Goal: Task Accomplishment & Management: Complete application form

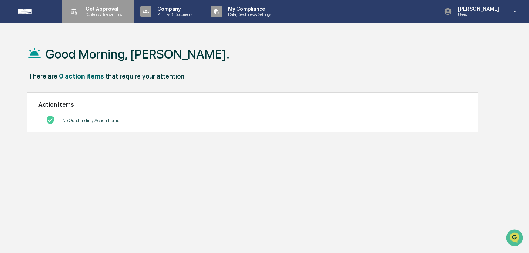
click at [96, 12] on p "Content & Transactions" at bounding box center [103, 14] width 46 height 5
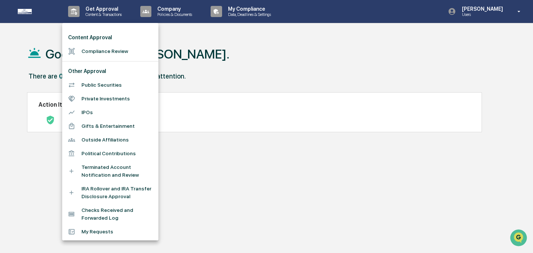
click at [101, 55] on li "Compliance Review" at bounding box center [110, 51] width 96 height 14
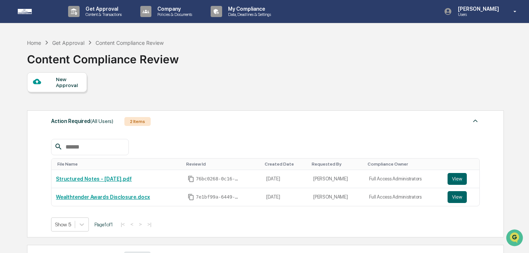
scroll to position [63, 0]
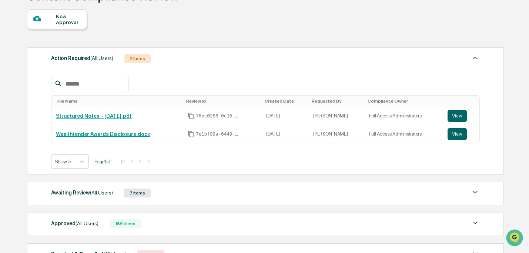
drag, startPoint x: 182, startPoint y: 189, endPoint x: 189, endPoint y: 189, distance: 6.7
click at [182, 189] on div "Awaiting Review (All Users) 7 Items" at bounding box center [265, 193] width 428 height 10
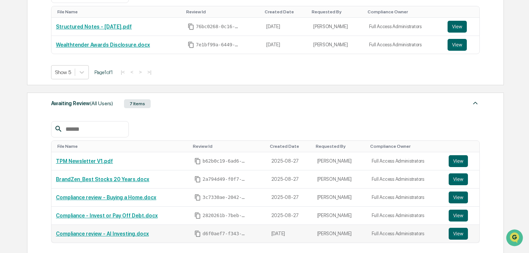
scroll to position [202, 0]
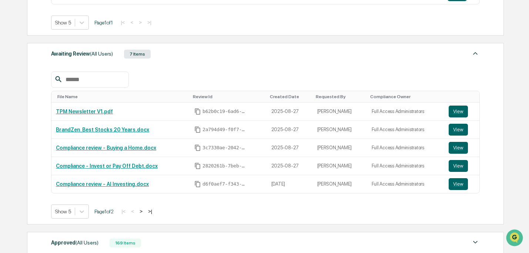
click at [145, 210] on button ">" at bounding box center [140, 211] width 7 height 6
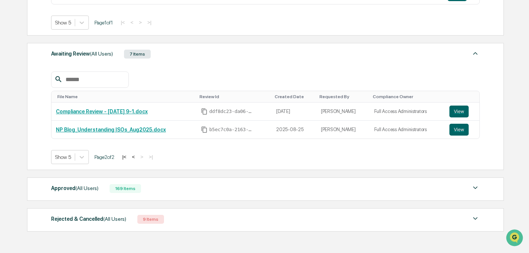
click at [137, 157] on button "<" at bounding box center [132, 157] width 7 height 6
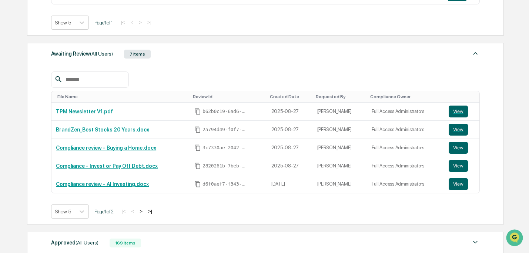
click at [145, 209] on button ">" at bounding box center [140, 211] width 7 height 6
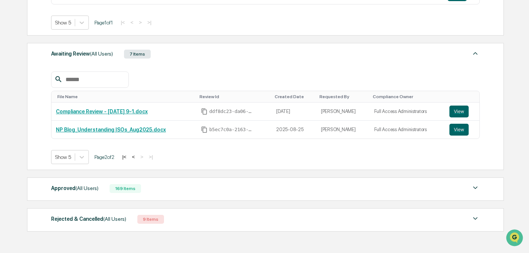
click at [137, 158] on button "<" at bounding box center [132, 157] width 7 height 6
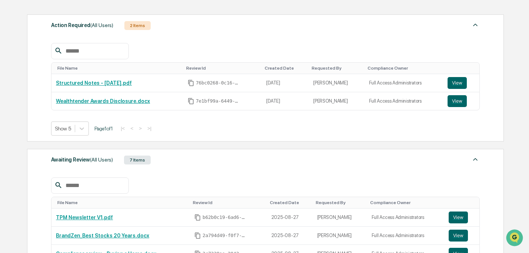
scroll to position [0, 0]
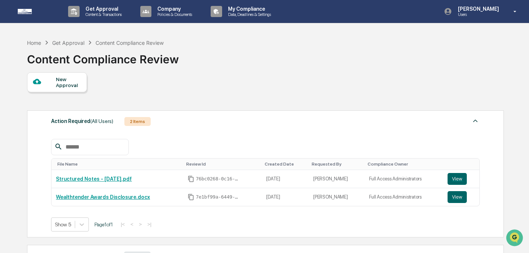
click at [68, 77] on div "New Approval" at bounding box center [68, 82] width 25 height 12
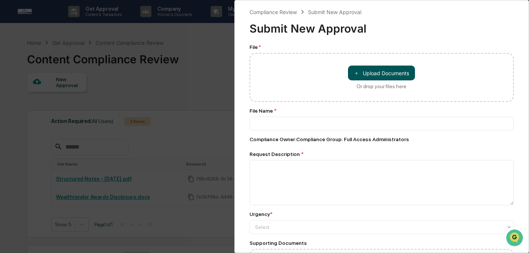
click at [369, 76] on button "＋ Upload Documents" at bounding box center [381, 72] width 67 height 15
click at [398, 77] on button "＋ Upload Documents" at bounding box center [381, 72] width 67 height 15
type input "**********"
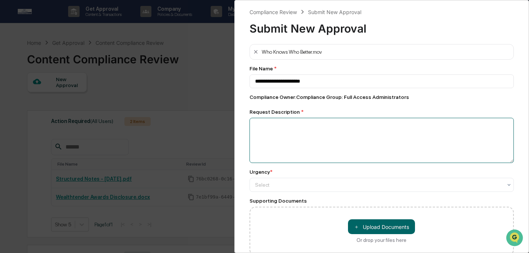
click at [381, 139] on textarea at bounding box center [381, 140] width 265 height 45
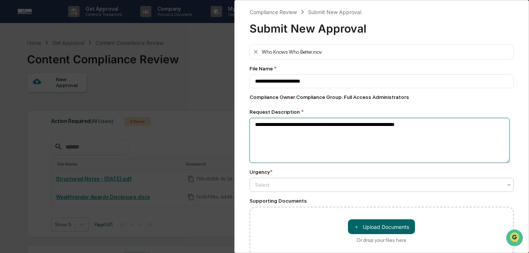
type textarea "**********"
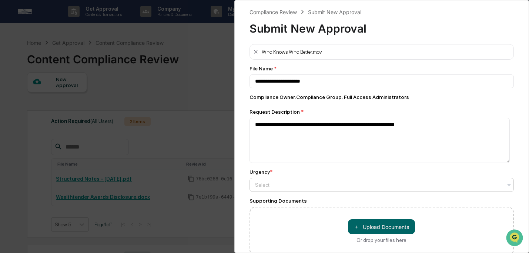
click at [351, 187] on div at bounding box center [379, 184] width 248 height 7
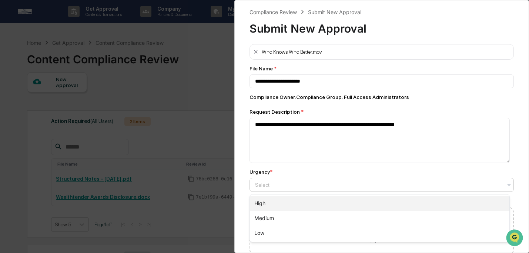
click at [350, 199] on div "High" at bounding box center [380, 203] width 260 height 15
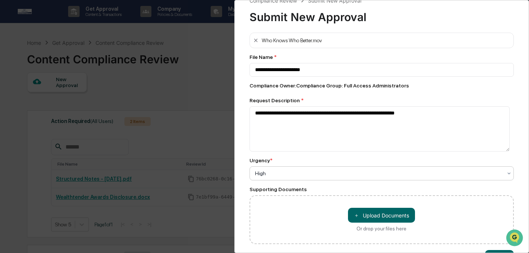
scroll to position [40, 0]
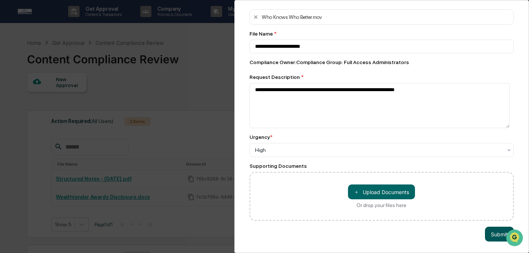
click at [495, 233] on button "Submit" at bounding box center [499, 233] width 29 height 15
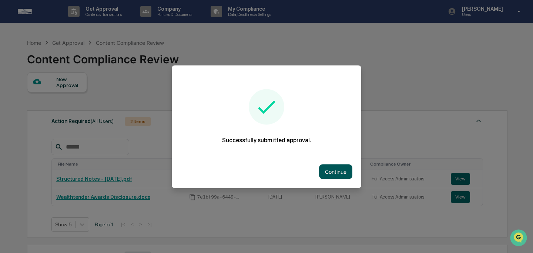
click at [335, 174] on button "Continue" at bounding box center [335, 171] width 33 height 15
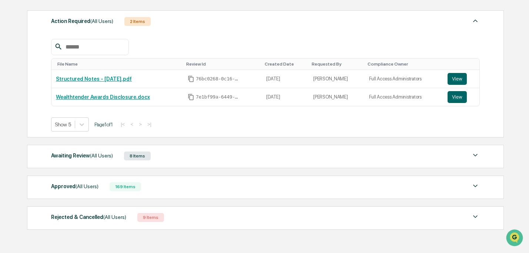
scroll to position [128, 0]
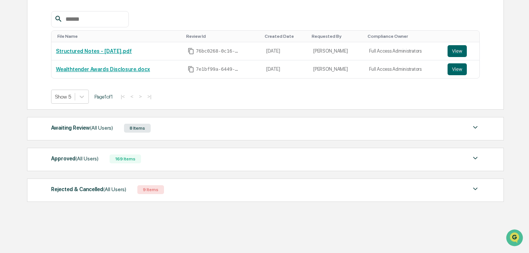
click at [233, 133] on div "Awaiting Review (All Users) 8 Items" at bounding box center [265, 128] width 428 height 10
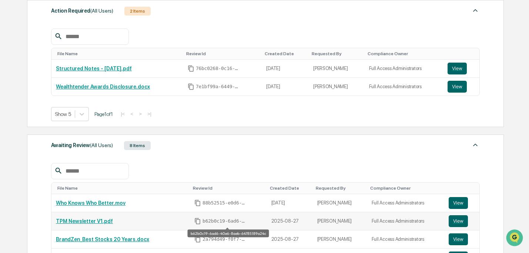
scroll to position [0, 0]
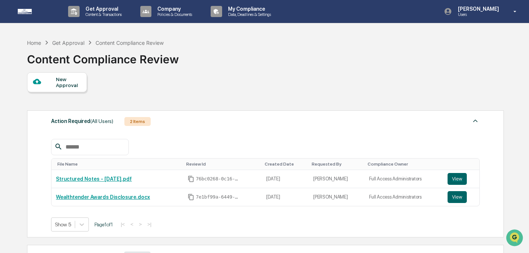
click at [57, 87] on div "New Approval" at bounding box center [68, 82] width 25 height 12
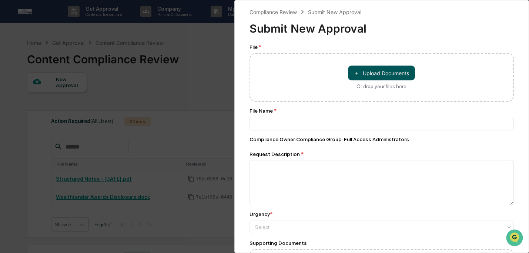
click at [354, 71] on span "＋" at bounding box center [356, 73] width 5 height 7
type input "**********"
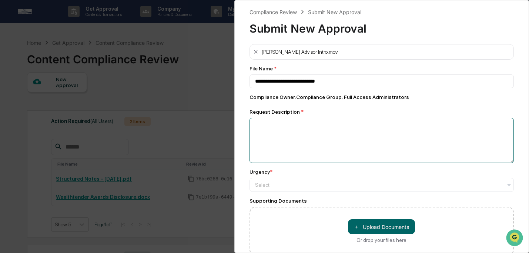
click at [285, 131] on textarea at bounding box center [381, 140] width 265 height 45
paste textarea "**********"
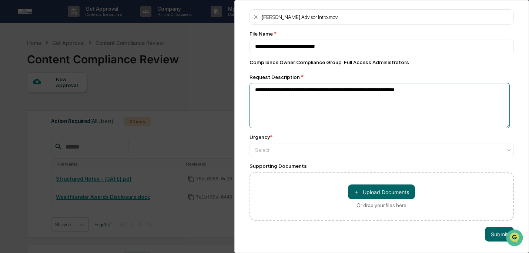
scroll to position [40, 0]
type textarea "**********"
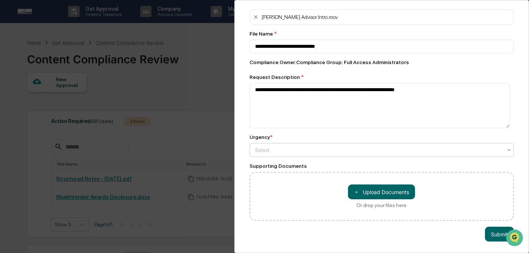
click at [395, 146] on div at bounding box center [379, 149] width 248 height 7
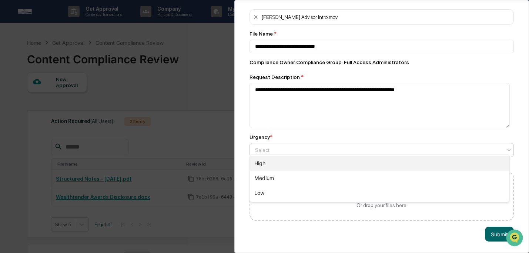
click at [393, 160] on div "High" at bounding box center [380, 163] width 260 height 15
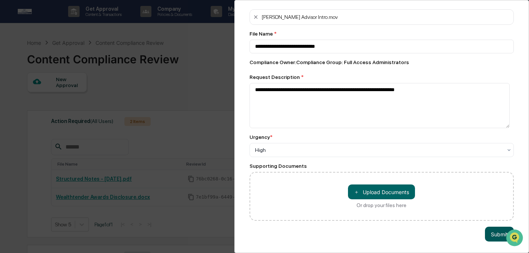
click at [488, 228] on button "Submit" at bounding box center [499, 233] width 29 height 15
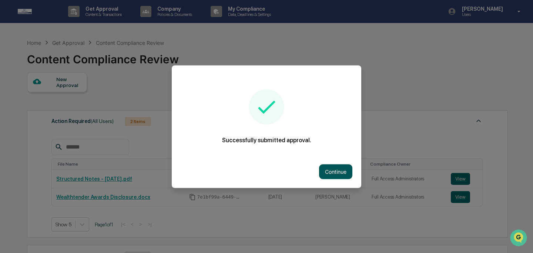
click at [341, 171] on button "Continue" at bounding box center [335, 171] width 33 height 15
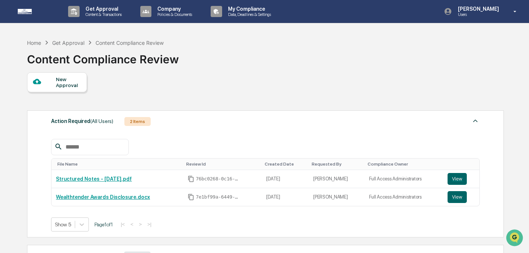
click at [67, 80] on div "New Approval" at bounding box center [68, 82] width 25 height 12
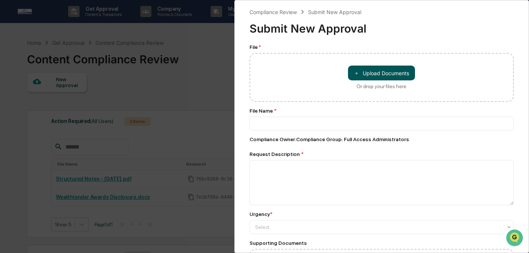
click at [356, 77] on span "＋" at bounding box center [356, 73] width 5 height 7
type input "**********"
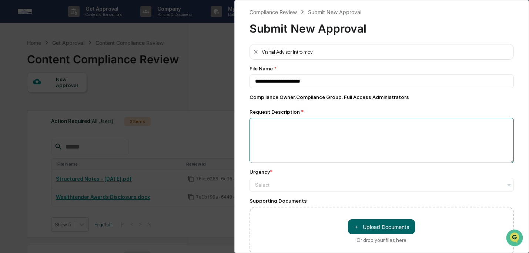
click at [367, 145] on textarea at bounding box center [381, 140] width 265 height 45
paste textarea "**********"
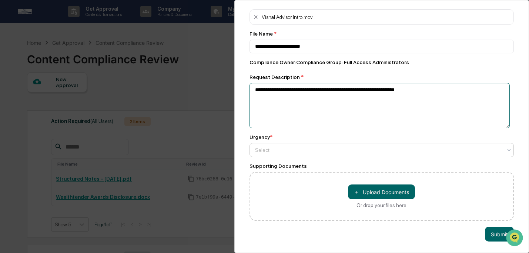
type textarea "**********"
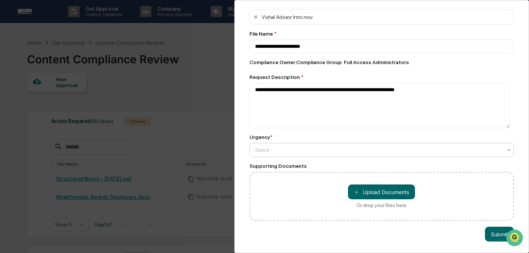
click at [362, 146] on div at bounding box center [379, 149] width 248 height 7
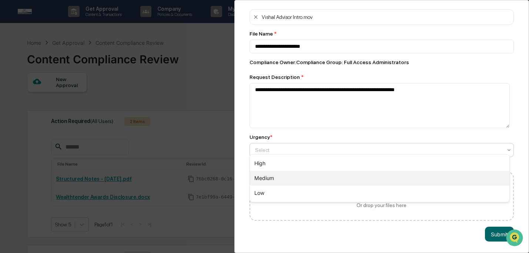
click at [361, 181] on div "Medium" at bounding box center [380, 178] width 260 height 15
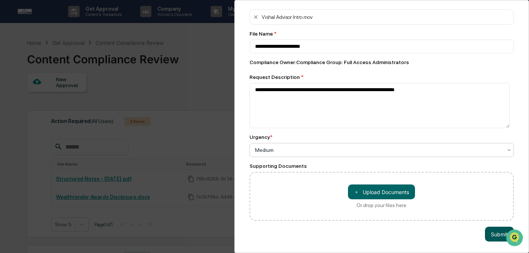
click at [486, 230] on button "Submit" at bounding box center [499, 233] width 29 height 15
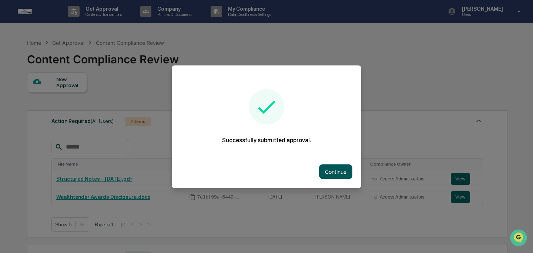
click at [327, 174] on button "Continue" at bounding box center [335, 171] width 33 height 15
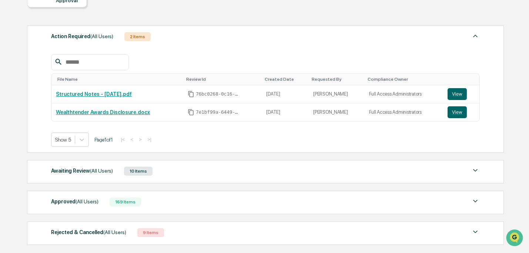
scroll to position [0, 0]
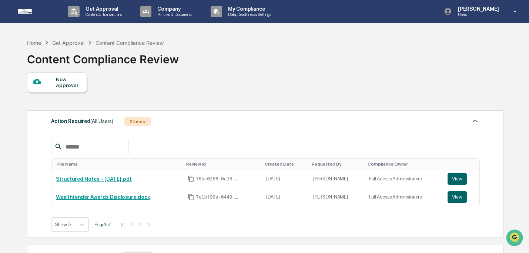
click at [72, 84] on div "New Approval" at bounding box center [68, 82] width 25 height 12
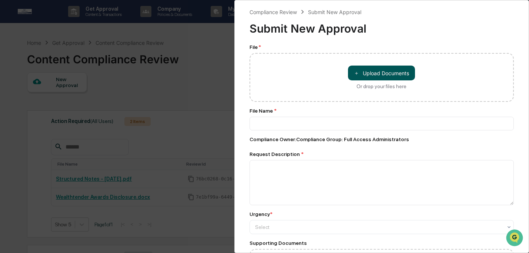
click at [391, 75] on button "＋ Upload Documents" at bounding box center [381, 72] width 67 height 15
type input "**********"
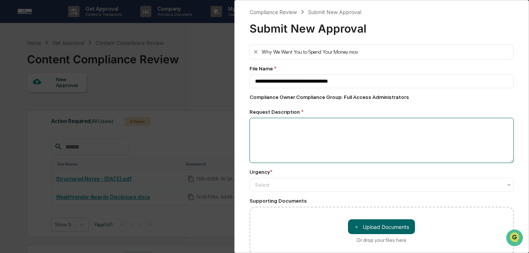
click at [356, 136] on textarea at bounding box center [381, 140] width 265 height 45
paste textarea "**********"
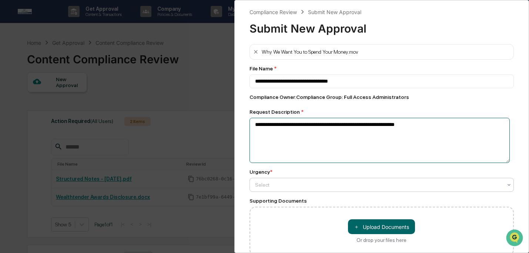
type textarea "**********"
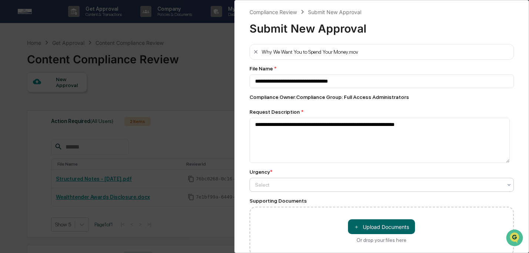
click at [330, 185] on div at bounding box center [379, 184] width 248 height 7
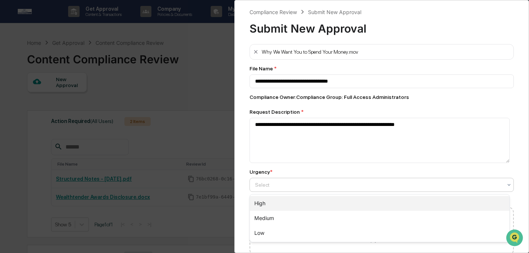
click at [328, 217] on div "Medium" at bounding box center [380, 218] width 260 height 15
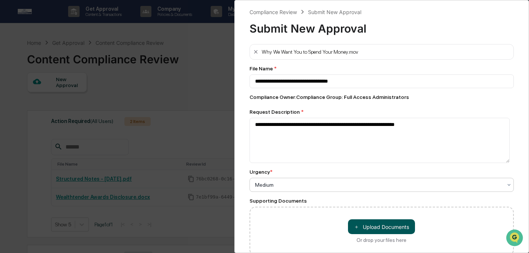
scroll to position [40, 0]
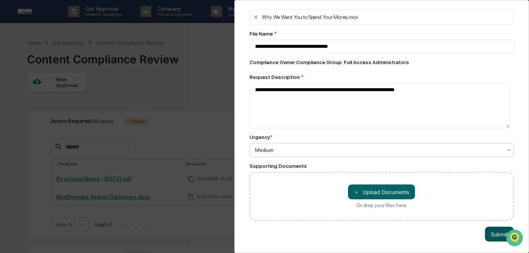
click at [490, 229] on button "Submit" at bounding box center [499, 233] width 29 height 15
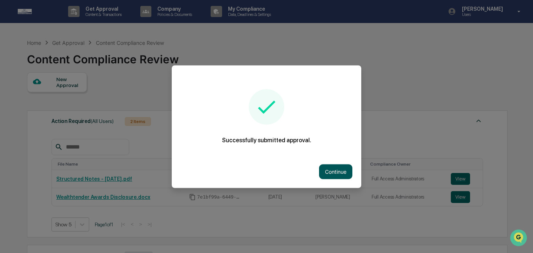
click at [336, 171] on button "Continue" at bounding box center [335, 171] width 33 height 15
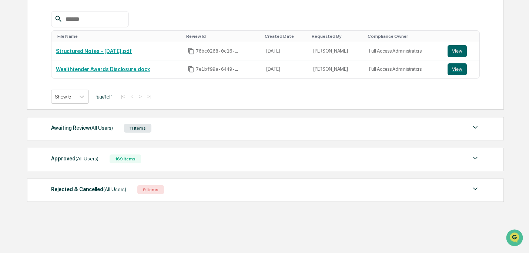
scroll to position [128, 0]
click at [211, 132] on div "Awaiting Review (All Users) 11 Items" at bounding box center [265, 128] width 428 height 10
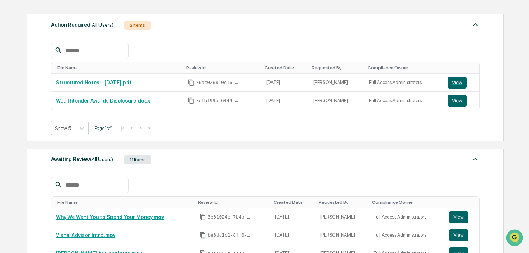
scroll to position [68, 0]
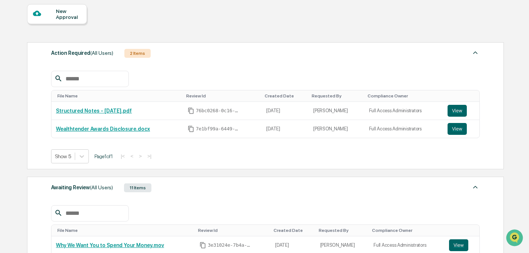
click at [73, 13] on div "New Approval" at bounding box center [68, 14] width 25 height 12
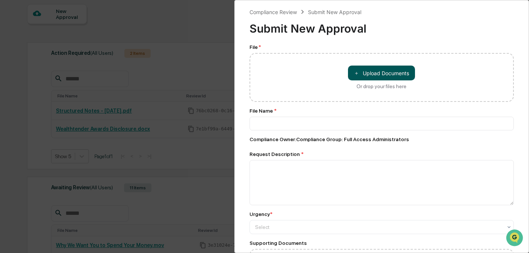
click at [362, 75] on button "＋ Upload Documents" at bounding box center [381, 72] width 67 height 15
type input "**********"
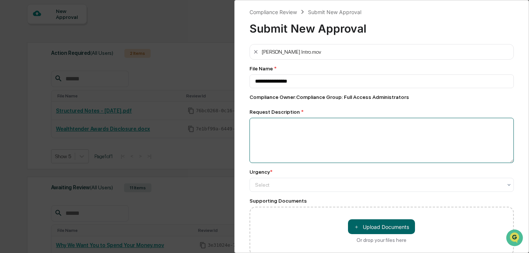
click at [343, 137] on textarea at bounding box center [381, 140] width 265 height 45
paste textarea "**********"
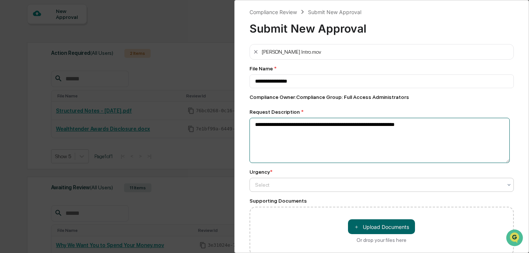
type textarea "**********"
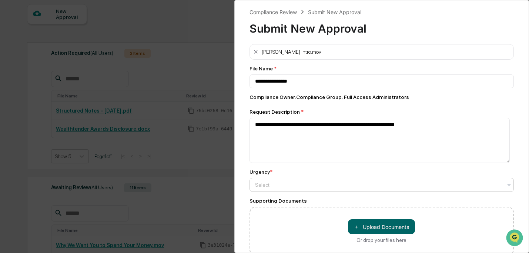
click at [342, 183] on div at bounding box center [379, 184] width 248 height 7
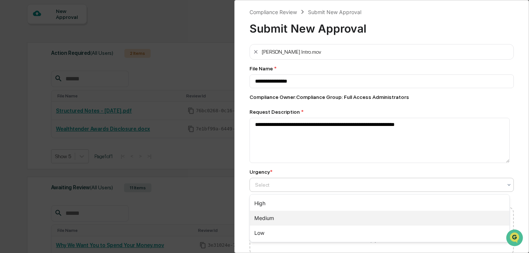
click at [343, 216] on div "Medium" at bounding box center [380, 218] width 260 height 15
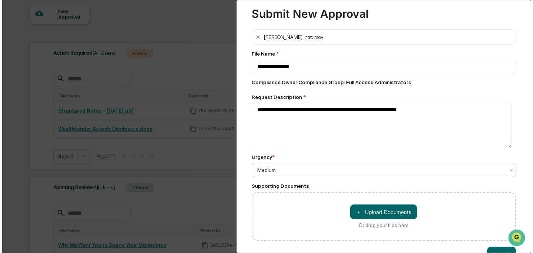
scroll to position [40, 0]
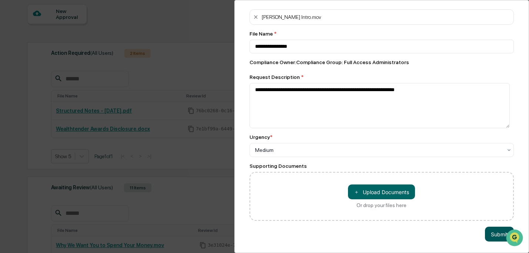
click at [495, 226] on button "Submit" at bounding box center [499, 233] width 29 height 15
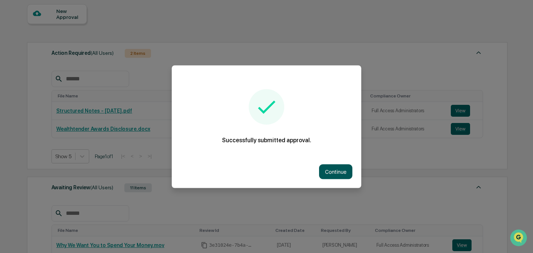
click at [334, 170] on button "Continue" at bounding box center [335, 171] width 33 height 15
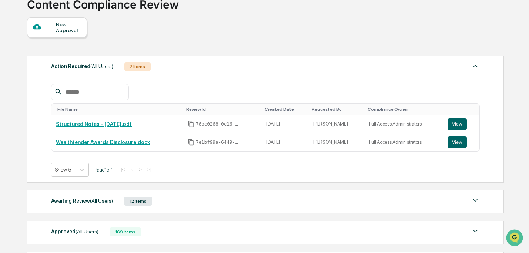
click at [266, 200] on div "Awaiting Review (All Users) 12 Items" at bounding box center [265, 201] width 428 height 10
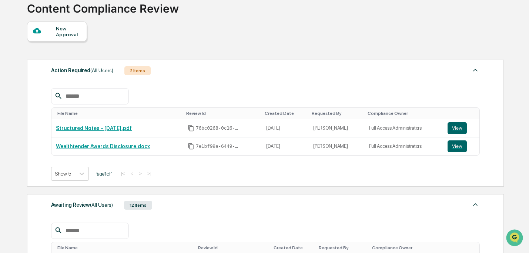
scroll to position [0, 0]
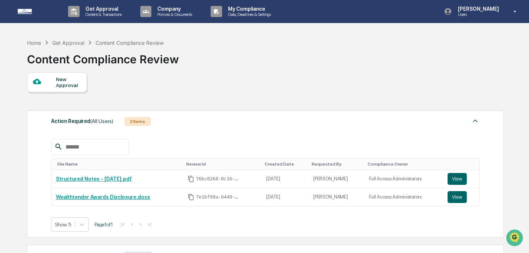
click at [70, 78] on div "New Approval" at bounding box center [68, 82] width 25 height 12
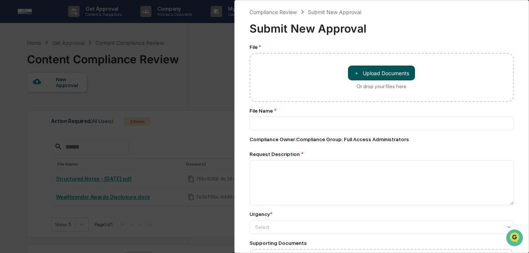
click at [356, 70] on span "＋" at bounding box center [356, 73] width 5 height 7
type input "**********"
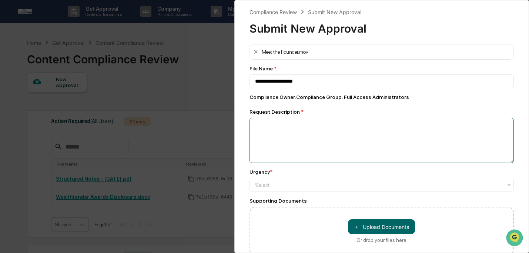
click at [347, 153] on textarea at bounding box center [381, 140] width 265 height 45
paste textarea "**********"
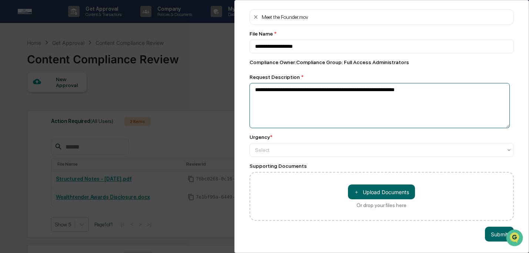
scroll to position [40, 0]
type textarea "**********"
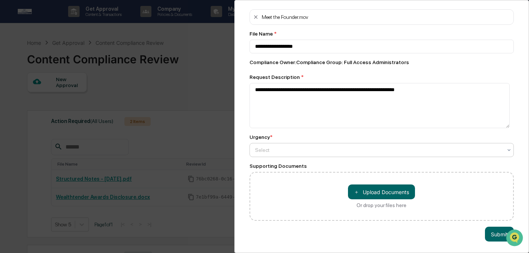
click at [328, 147] on div at bounding box center [379, 149] width 248 height 7
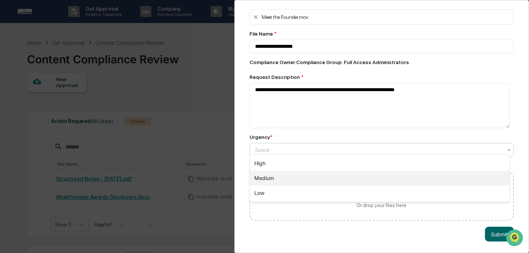
click at [323, 178] on div "Medium" at bounding box center [380, 178] width 260 height 15
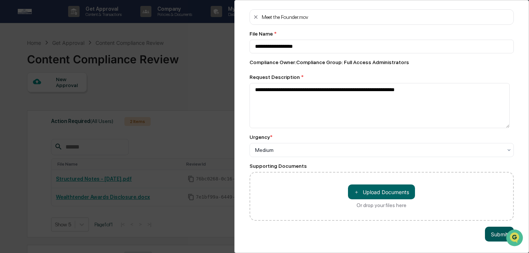
click at [494, 230] on button "Submit" at bounding box center [499, 233] width 29 height 15
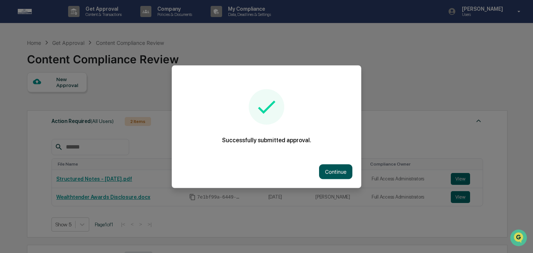
click at [345, 170] on button "Continue" at bounding box center [335, 171] width 33 height 15
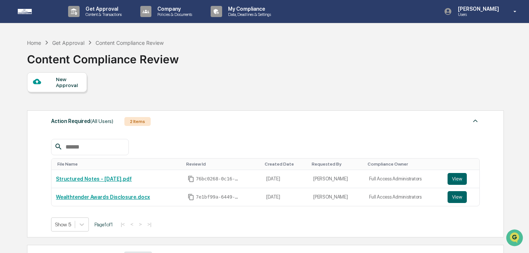
click at [60, 81] on div "New Approval" at bounding box center [68, 82] width 25 height 12
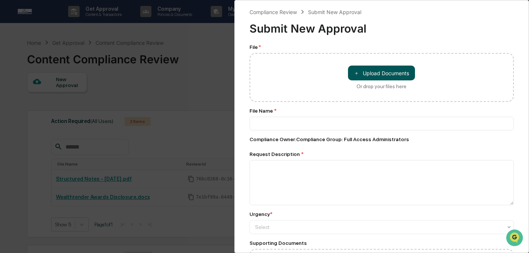
click at [366, 74] on button "＋ Upload Documents" at bounding box center [381, 72] width 67 height 15
type input "**********"
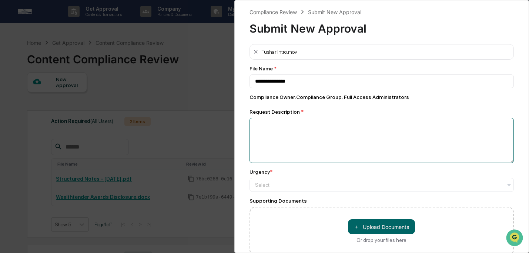
click at [367, 138] on textarea at bounding box center [381, 140] width 265 height 45
paste textarea "**********"
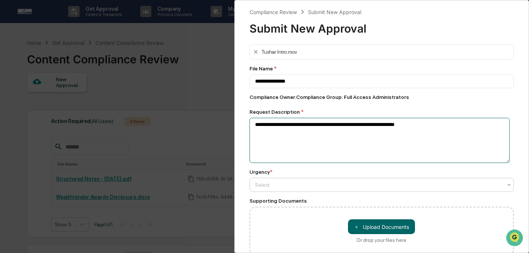
type textarea "**********"
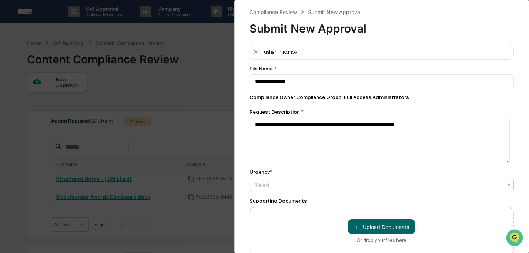
click at [352, 182] on div at bounding box center [379, 184] width 248 height 7
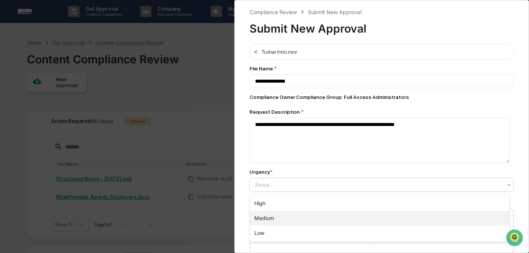
click at [347, 216] on div "Medium" at bounding box center [380, 218] width 260 height 15
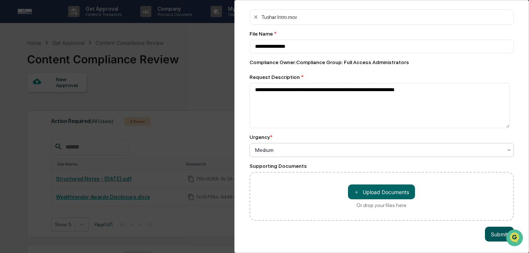
click at [494, 229] on button "Submit" at bounding box center [499, 233] width 29 height 15
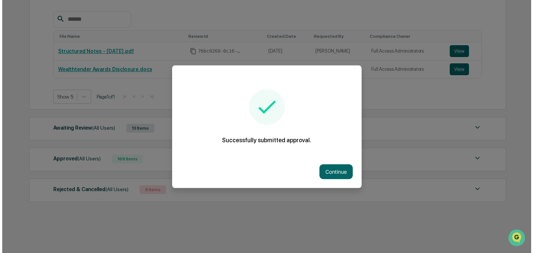
scroll to position [128, 0]
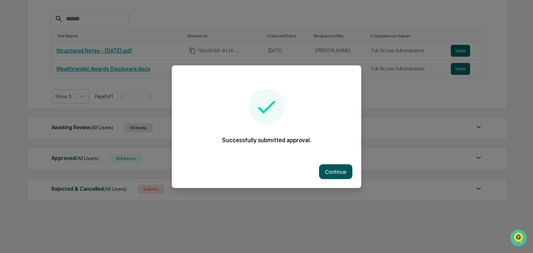
click at [339, 173] on button "Continue" at bounding box center [335, 171] width 33 height 15
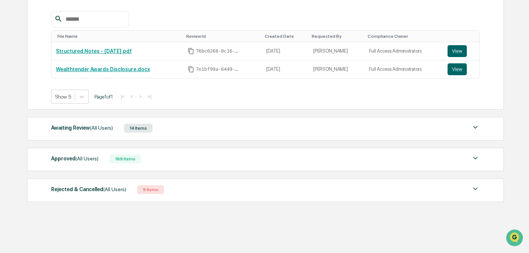
click at [264, 125] on div "Awaiting Review (All Users) 14 Items" at bounding box center [265, 128] width 428 height 10
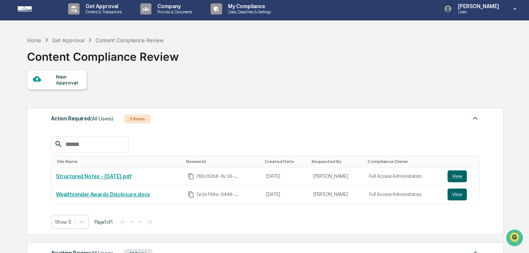
scroll to position [0, 0]
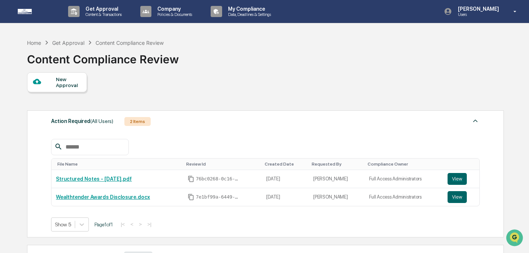
click at [73, 89] on div "New Approval" at bounding box center [57, 82] width 60 height 20
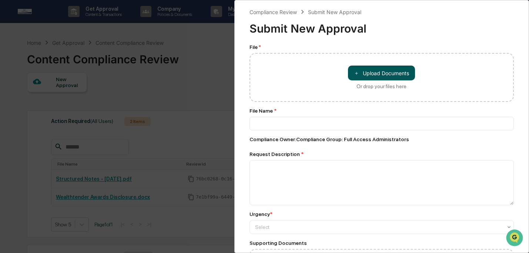
click at [350, 77] on button "＋ Upload Documents" at bounding box center [381, 72] width 67 height 15
type input "*********"
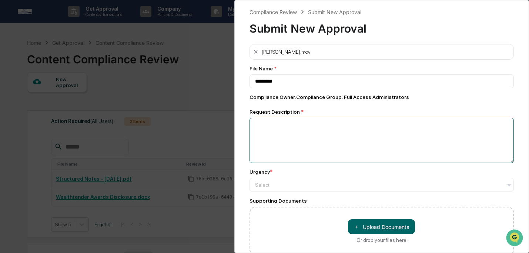
click at [363, 139] on textarea at bounding box center [381, 140] width 265 height 45
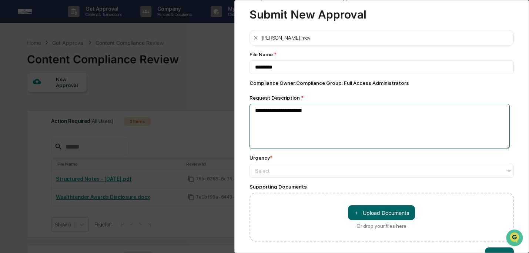
scroll to position [40, 0]
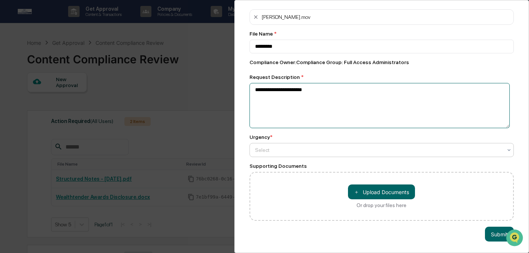
type textarea "**********"
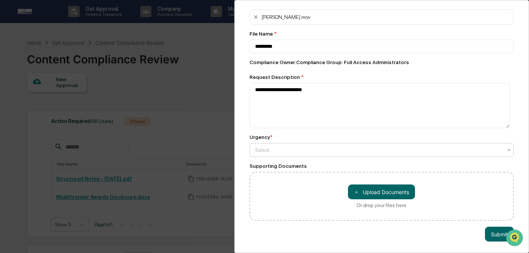
click at [374, 146] on div at bounding box center [379, 149] width 248 height 7
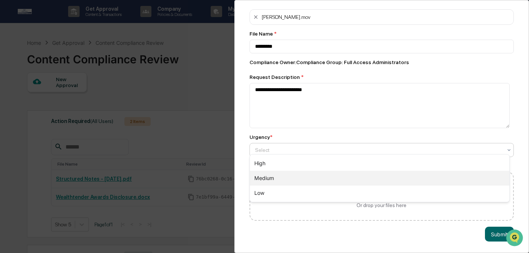
click at [370, 174] on div "Medium" at bounding box center [380, 178] width 260 height 15
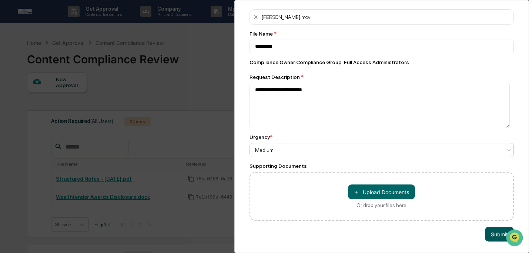
click at [492, 233] on button "Submit" at bounding box center [499, 233] width 29 height 15
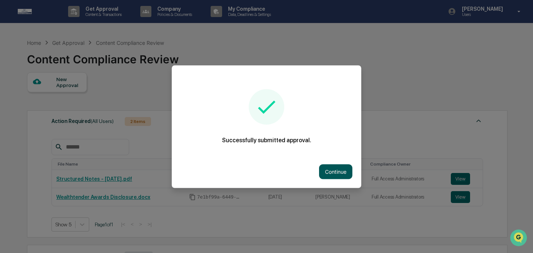
click at [339, 176] on button "Continue" at bounding box center [335, 171] width 33 height 15
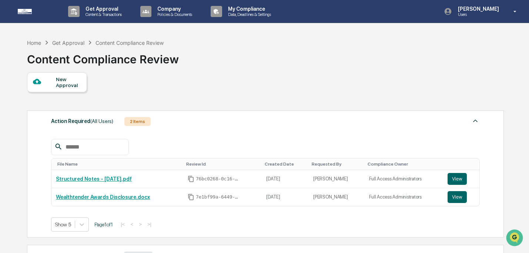
click at [71, 83] on div "New Approval" at bounding box center [68, 82] width 25 height 12
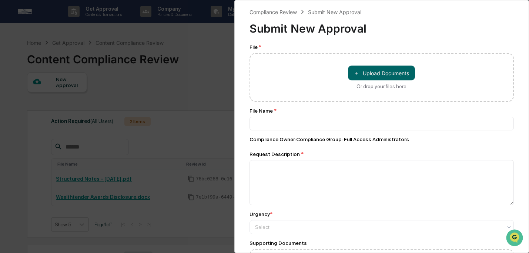
click at [367, 64] on div "＋ Upload Documents Or drop your files here" at bounding box center [381, 77] width 265 height 49
click at [368, 73] on button "＋ Upload Documents" at bounding box center [381, 72] width 67 height 15
type input "**********"
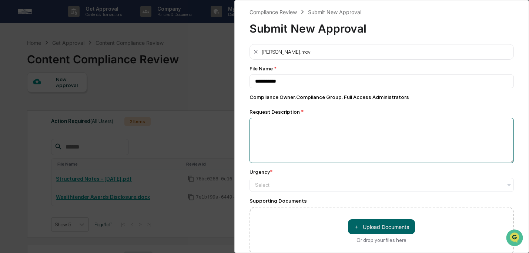
click at [340, 144] on textarea at bounding box center [381, 140] width 265 height 45
type textarea "**********"
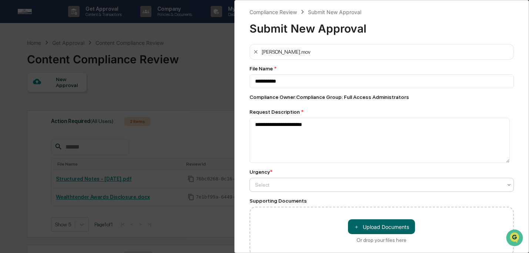
click at [337, 182] on div at bounding box center [379, 184] width 248 height 7
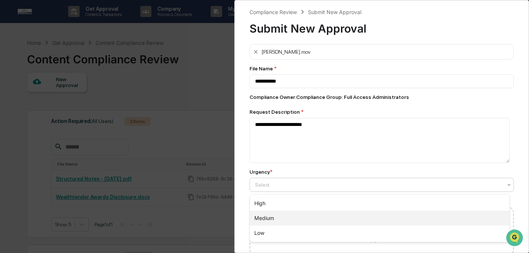
click at [333, 218] on div "Medium" at bounding box center [380, 218] width 260 height 15
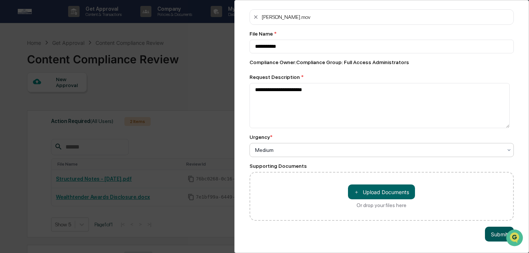
click at [489, 231] on button "Submit" at bounding box center [499, 233] width 29 height 15
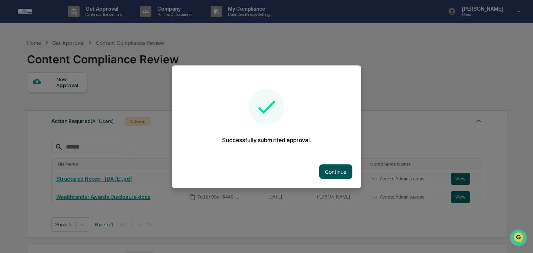
click at [324, 171] on button "Continue" at bounding box center [335, 171] width 33 height 15
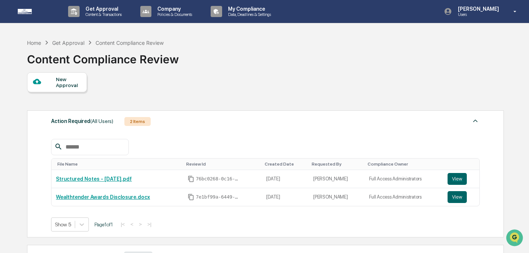
click at [45, 85] on div at bounding box center [44, 81] width 23 height 9
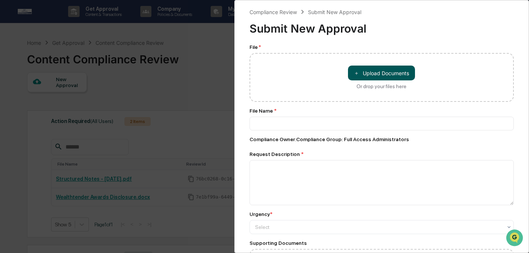
click at [365, 76] on button "＋ Upload Documents" at bounding box center [381, 72] width 67 height 15
type input "*********"
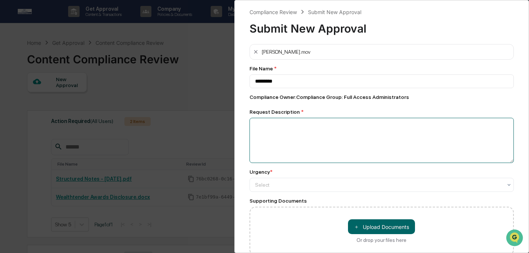
click at [343, 137] on textarea at bounding box center [381, 140] width 265 height 45
type textarea "**********"
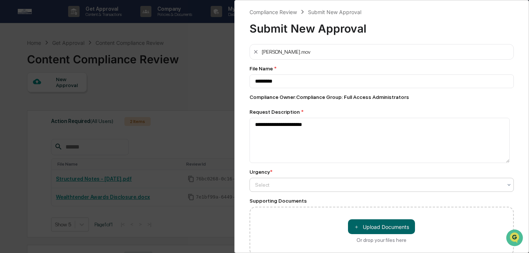
click at [345, 184] on div at bounding box center [379, 184] width 248 height 7
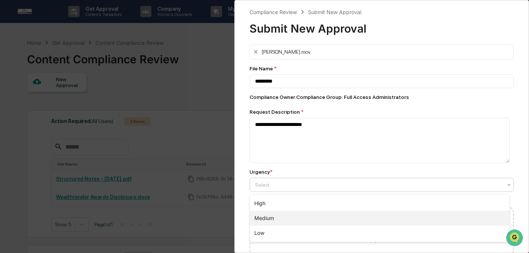
click at [346, 217] on div "Medium" at bounding box center [380, 218] width 260 height 15
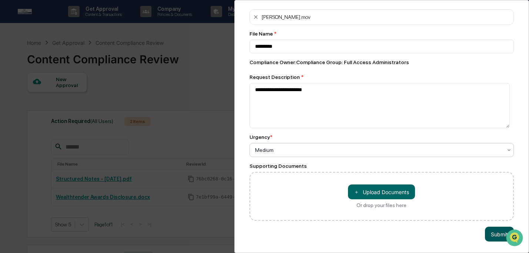
click at [499, 230] on button "Submit" at bounding box center [499, 233] width 29 height 15
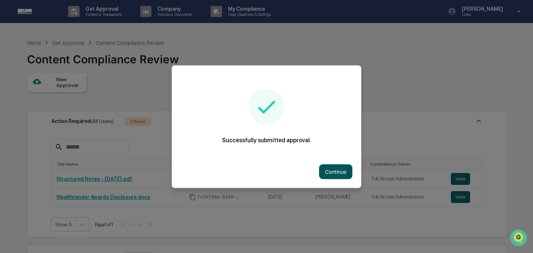
click at [343, 169] on button "Continue" at bounding box center [335, 171] width 33 height 15
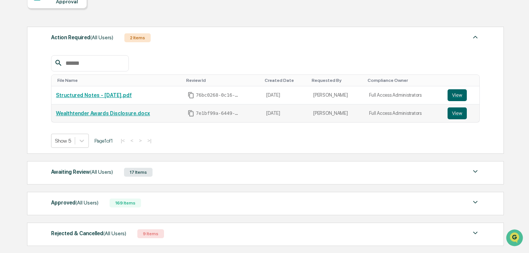
scroll to position [128, 0]
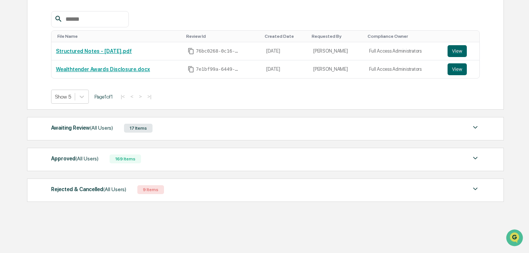
click at [83, 124] on div "Awaiting Review (All Users)" at bounding box center [82, 128] width 62 height 10
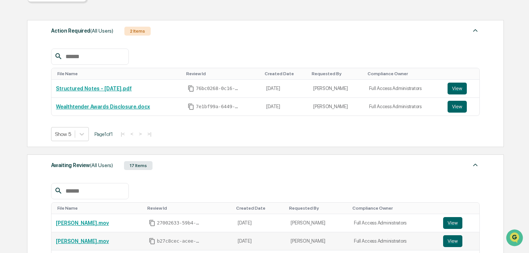
scroll to position [60, 0]
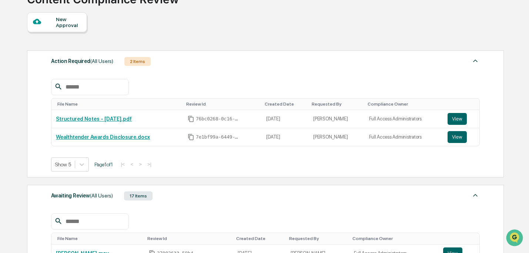
click at [61, 27] on div "New Approval" at bounding box center [68, 22] width 25 height 12
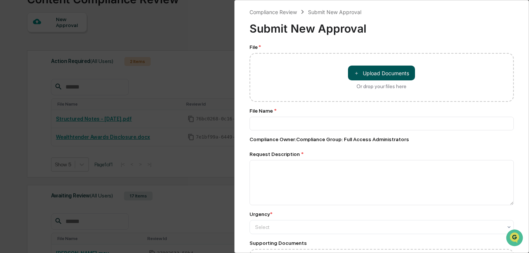
click at [370, 70] on button "＋ Upload Documents" at bounding box center [381, 72] width 67 height 15
type input "********"
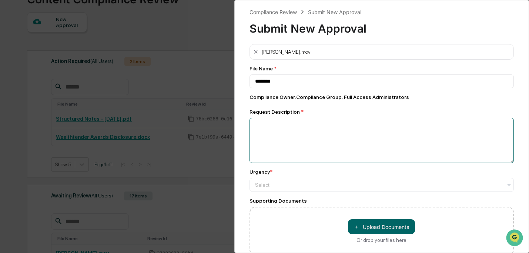
click at [343, 132] on textarea at bounding box center [381, 140] width 265 height 45
type textarea "**********"
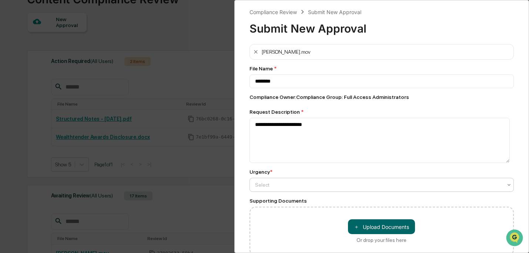
click at [344, 186] on div at bounding box center [379, 184] width 248 height 7
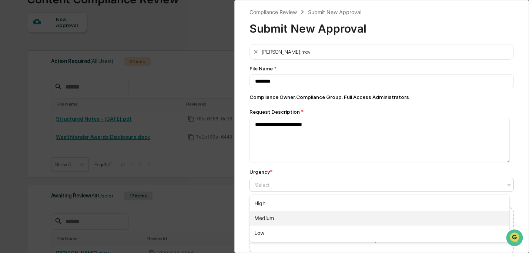
click at [348, 221] on div "Medium" at bounding box center [380, 218] width 260 height 15
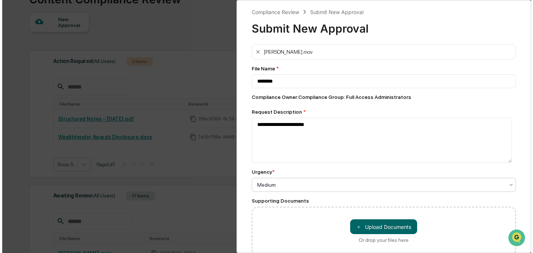
scroll to position [40, 0]
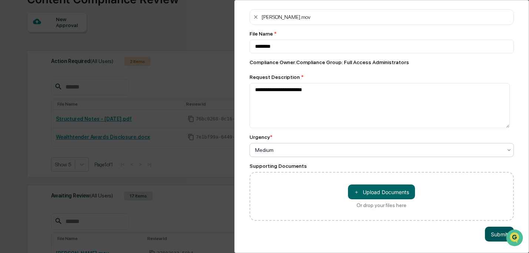
click at [485, 229] on button "Submit" at bounding box center [499, 233] width 29 height 15
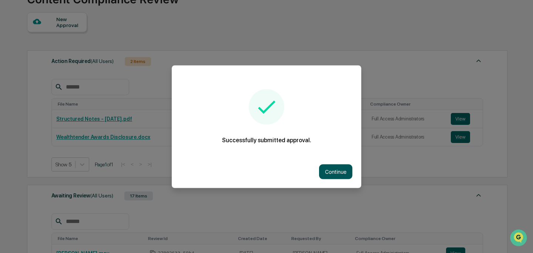
click at [334, 172] on button "Continue" at bounding box center [335, 171] width 33 height 15
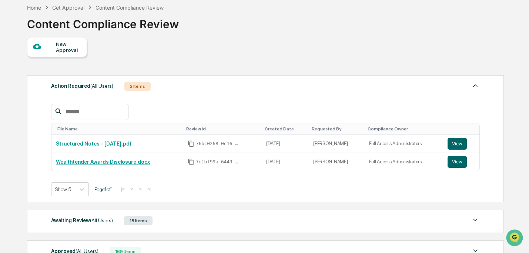
scroll to position [60, 0]
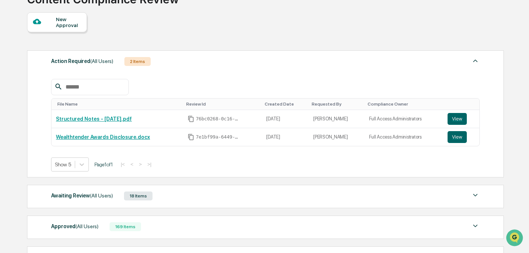
click at [61, 30] on div "New Approval" at bounding box center [57, 22] width 60 height 20
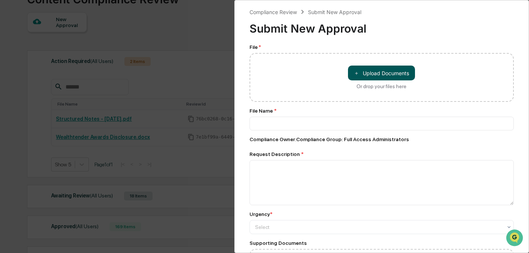
click at [397, 78] on button "＋ Upload Documents" at bounding box center [381, 72] width 67 height 15
type input "*******"
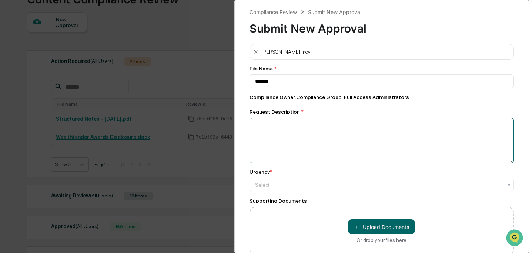
click at [334, 131] on textarea at bounding box center [381, 140] width 265 height 45
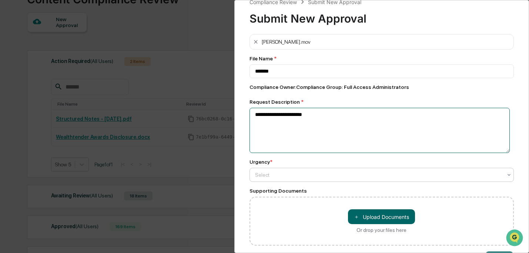
scroll to position [15, 0]
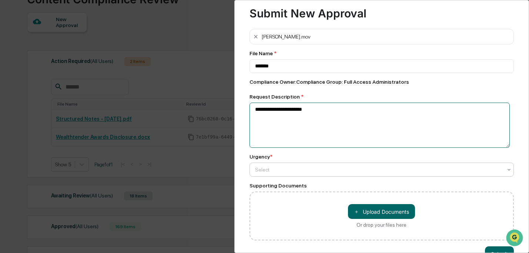
type textarea "**********"
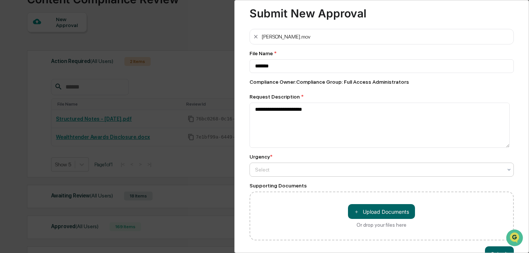
click at [353, 171] on div at bounding box center [379, 169] width 248 height 7
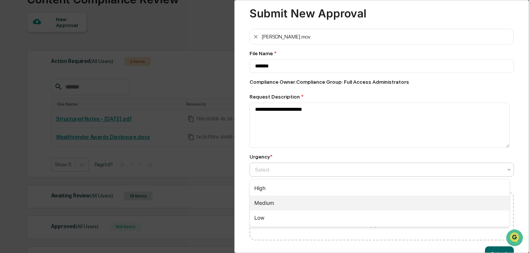
click at [351, 199] on div "Medium" at bounding box center [380, 202] width 260 height 15
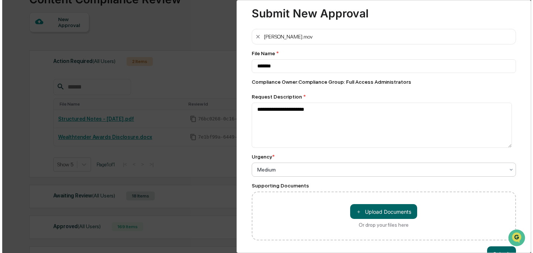
scroll to position [40, 0]
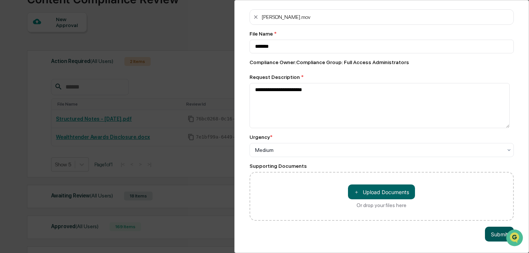
click at [487, 233] on button "Submit" at bounding box center [499, 233] width 29 height 15
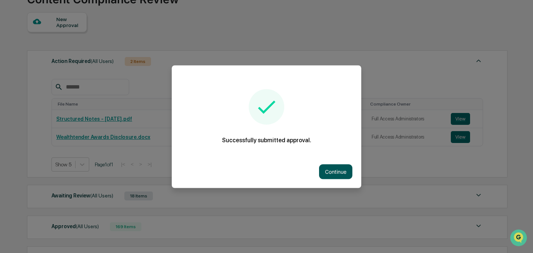
click at [331, 172] on button "Continue" at bounding box center [335, 171] width 33 height 15
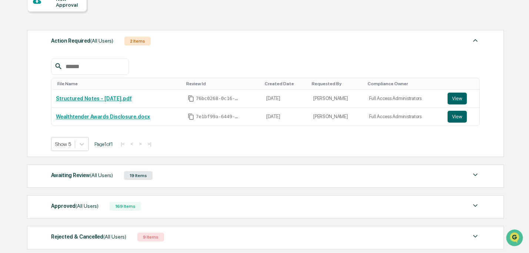
scroll to position [113, 0]
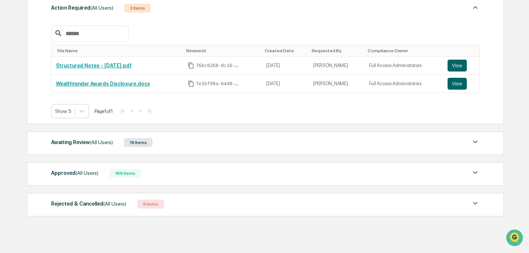
click at [149, 145] on div "19 Items" at bounding box center [138, 142] width 28 height 9
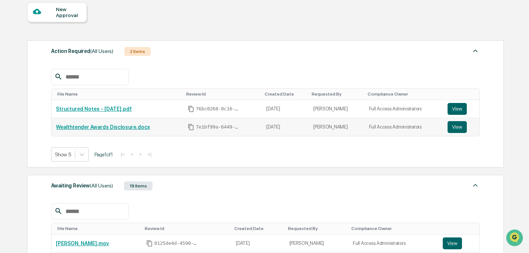
scroll to position [41, 0]
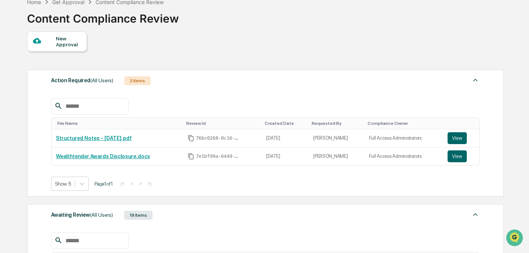
click at [71, 44] on div "New Approval" at bounding box center [68, 42] width 25 height 12
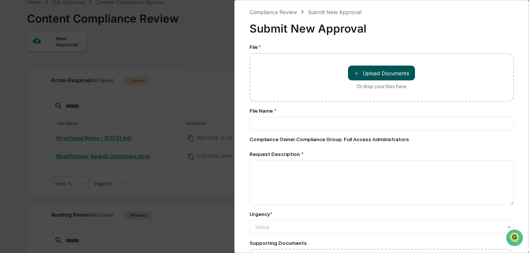
click at [380, 75] on button "＋ Upload Documents" at bounding box center [381, 72] width 67 height 15
type input "**********"
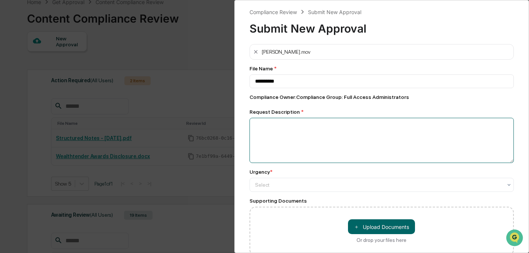
click at [399, 154] on textarea at bounding box center [381, 140] width 265 height 45
paste textarea "**********"
type textarea "**********"
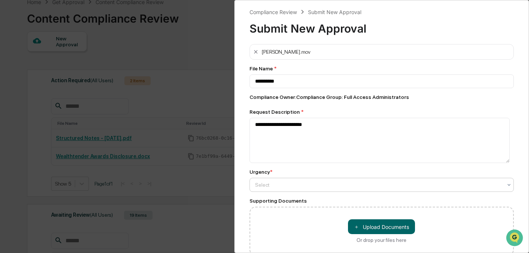
click at [345, 184] on div at bounding box center [379, 184] width 248 height 7
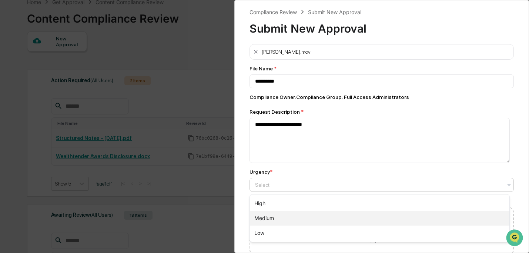
click at [343, 221] on div "Medium" at bounding box center [380, 218] width 260 height 15
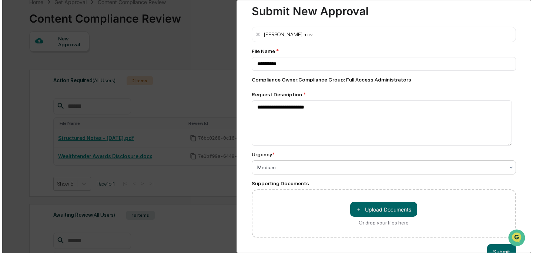
scroll to position [40, 0]
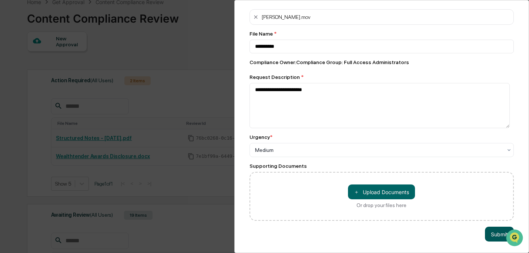
click at [488, 233] on button "Submit" at bounding box center [499, 233] width 29 height 15
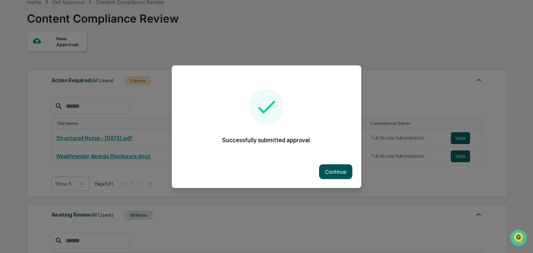
click at [341, 172] on button "Continue" at bounding box center [335, 171] width 33 height 15
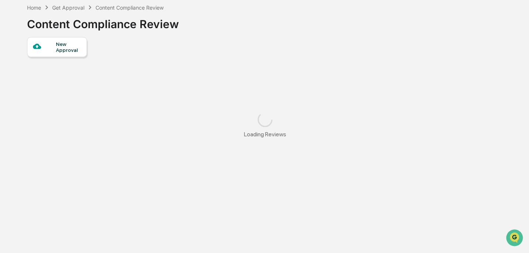
scroll to position [41, 0]
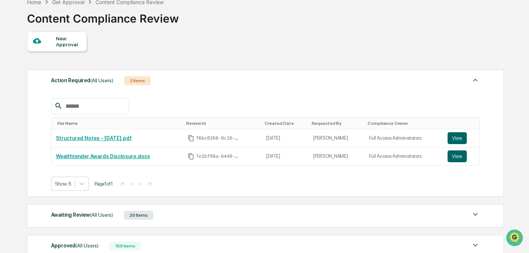
click at [69, 44] on div "New Approval" at bounding box center [68, 42] width 25 height 12
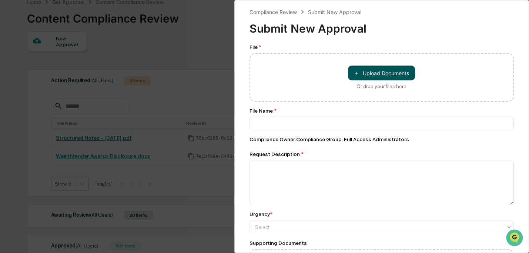
click at [383, 74] on button "＋ Upload Documents" at bounding box center [381, 72] width 67 height 15
type input "**********"
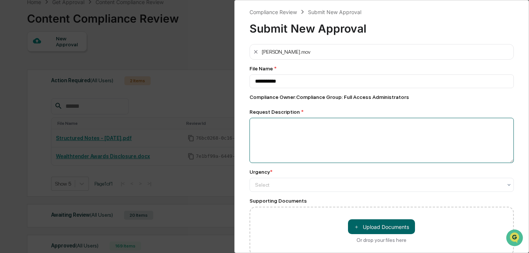
click at [331, 145] on textarea at bounding box center [381, 140] width 265 height 45
paste textarea "**********"
type textarea "**********"
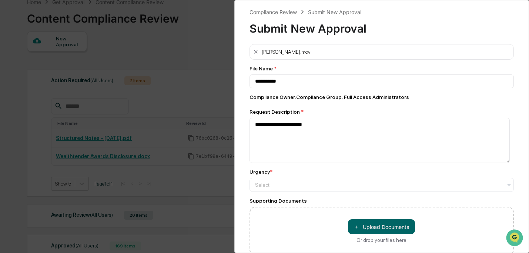
click at [337, 193] on div "**********" at bounding box center [381, 149] width 265 height 211
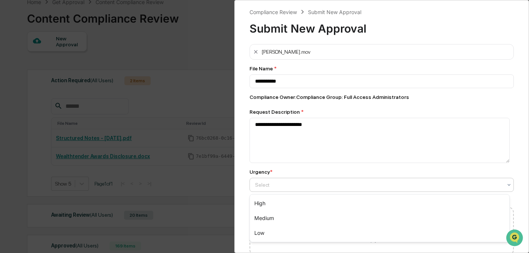
click at [336, 184] on div at bounding box center [379, 184] width 248 height 7
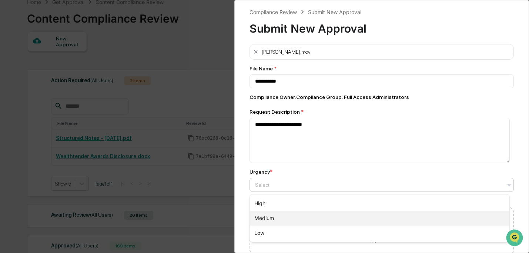
click at [339, 216] on div "Medium" at bounding box center [380, 218] width 260 height 15
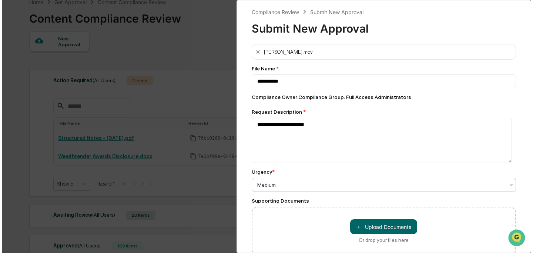
scroll to position [40, 0]
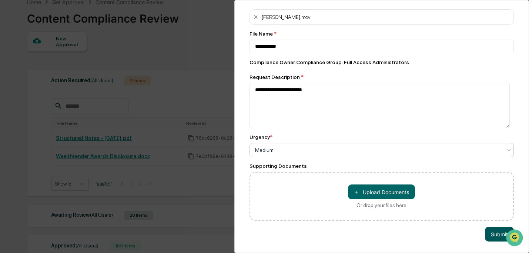
click at [489, 232] on button "Submit" at bounding box center [499, 233] width 29 height 15
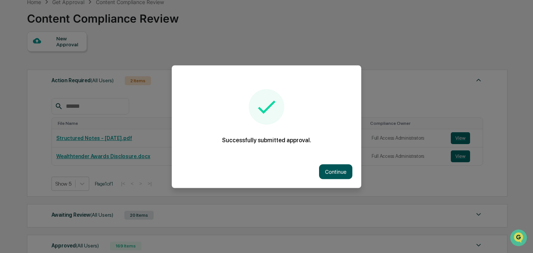
click at [333, 173] on button "Continue" at bounding box center [335, 171] width 33 height 15
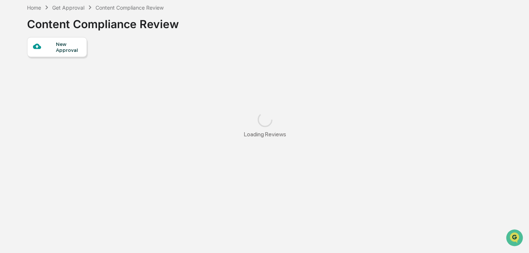
scroll to position [41, 0]
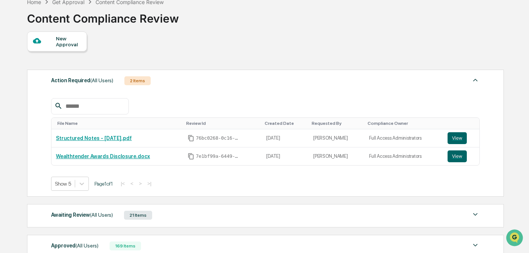
click at [55, 44] on div at bounding box center [44, 41] width 23 height 9
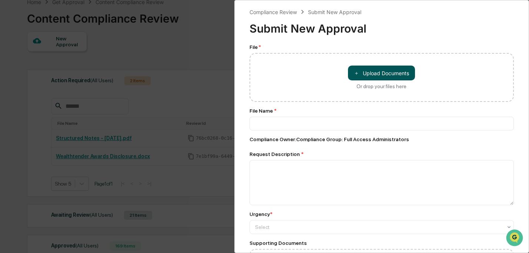
click at [364, 65] on button "＋ Upload Documents" at bounding box center [381, 72] width 67 height 15
type input "**********"
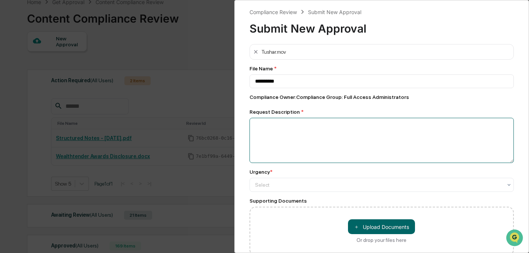
click at [357, 158] on textarea at bounding box center [381, 140] width 265 height 45
paste textarea "**********"
type textarea "**********"
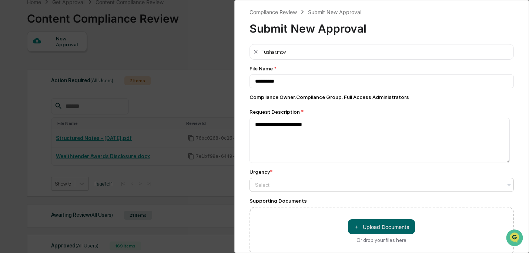
click at [358, 183] on div at bounding box center [379, 184] width 248 height 7
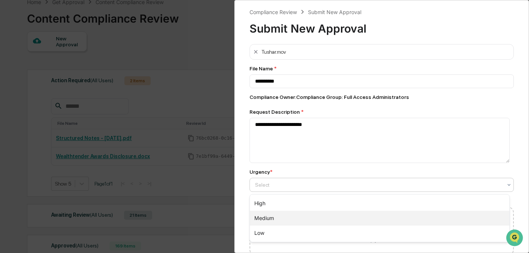
click at [371, 216] on div "Medium" at bounding box center [380, 218] width 260 height 15
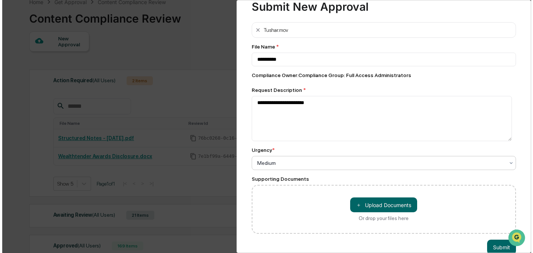
scroll to position [40, 0]
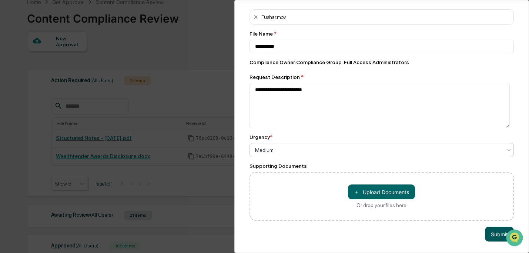
click at [490, 232] on button "Submit" at bounding box center [499, 233] width 29 height 15
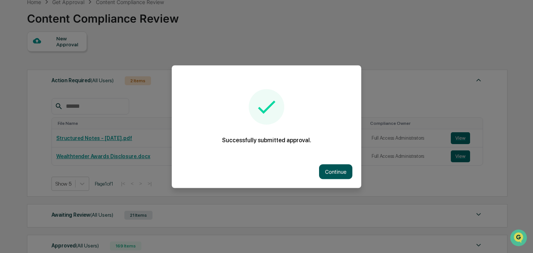
click at [336, 170] on button "Continue" at bounding box center [335, 171] width 33 height 15
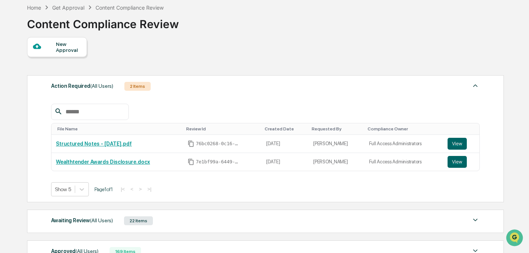
scroll to position [41, 0]
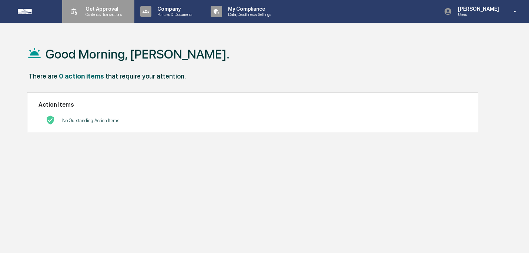
click at [97, 8] on p "Get Approval" at bounding box center [103, 9] width 46 height 6
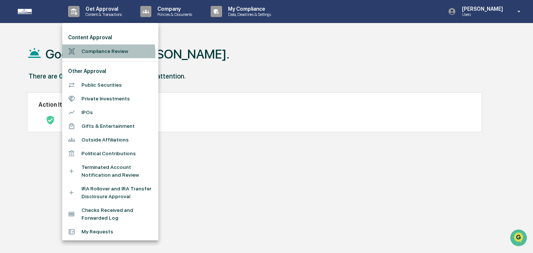
click at [91, 54] on li "Compliance Review" at bounding box center [110, 51] width 96 height 14
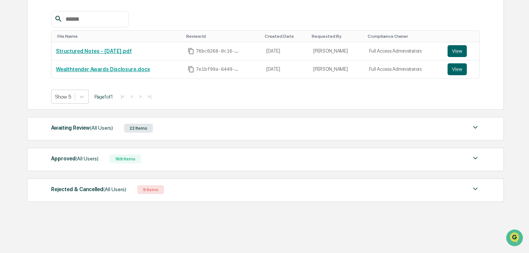
scroll to position [54, 0]
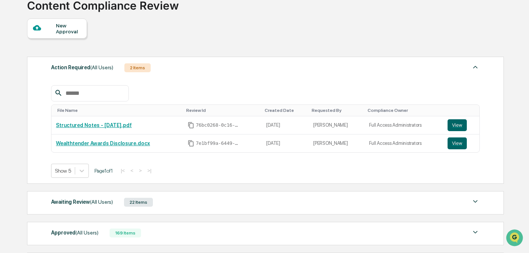
click at [67, 23] on div "New Approval" at bounding box center [68, 29] width 25 height 12
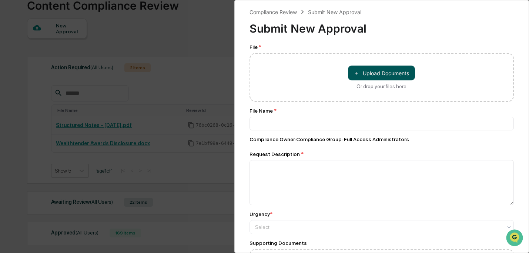
click at [390, 68] on button "＋ Upload Documents" at bounding box center [381, 72] width 67 height 15
type input "**********"
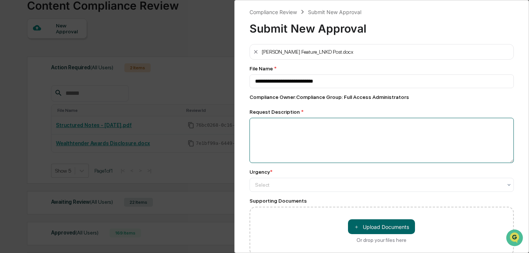
click at [363, 141] on textarea at bounding box center [381, 140] width 265 height 45
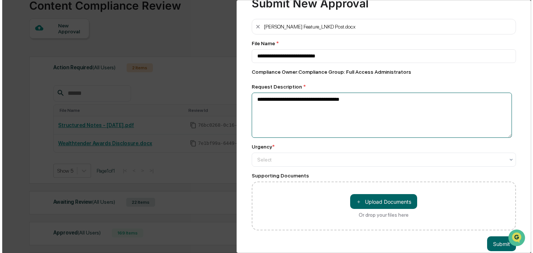
scroll to position [40, 0]
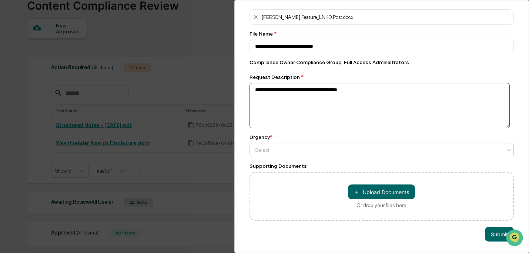
type textarea "**********"
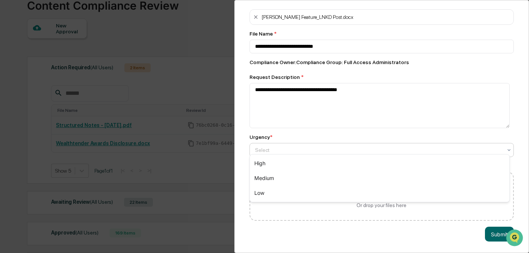
click at [358, 146] on div at bounding box center [379, 149] width 248 height 7
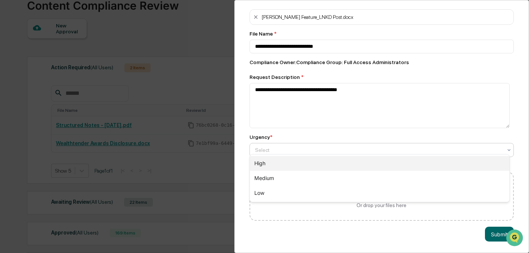
click at [358, 166] on div "High" at bounding box center [380, 163] width 260 height 15
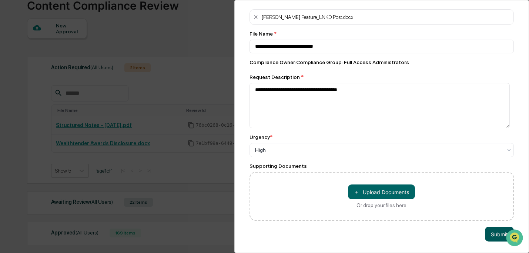
click at [499, 229] on button "Submit" at bounding box center [499, 233] width 29 height 15
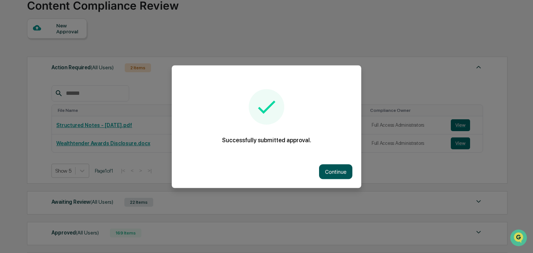
click at [329, 174] on button "Continue" at bounding box center [335, 171] width 33 height 15
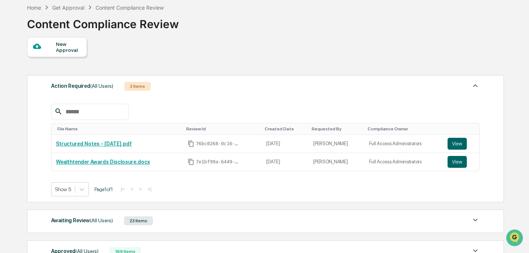
scroll to position [54, 0]
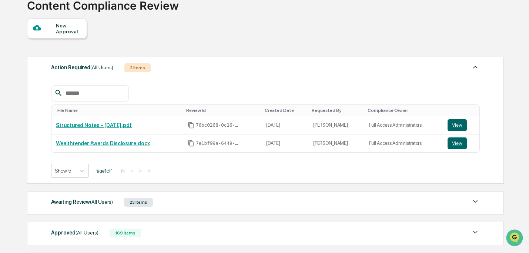
click at [264, 203] on div "Awaiting Review (All Users) 23 Items" at bounding box center [265, 202] width 428 height 10
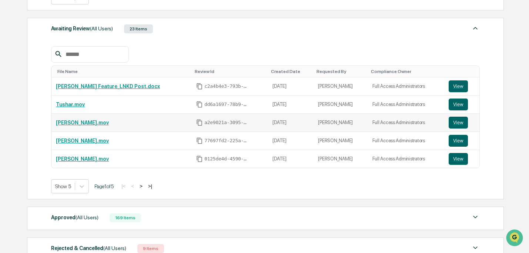
scroll to position [262, 0]
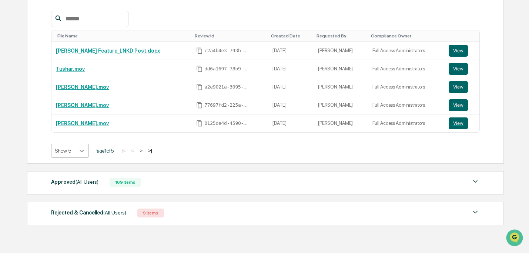
click at [85, 151] on icon at bounding box center [81, 150] width 7 height 7
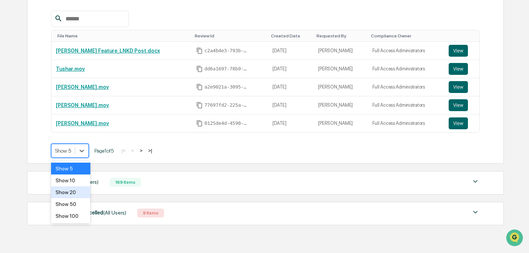
click at [79, 194] on div "Show 20" at bounding box center [70, 192] width 39 height 12
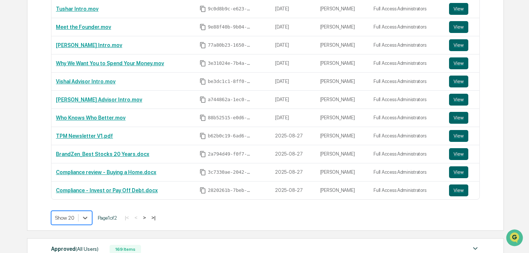
scroll to position [481, 0]
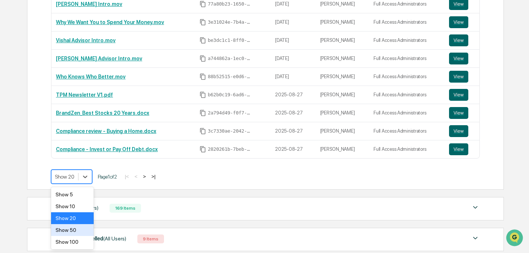
click at [84, 230] on div "Show 50" at bounding box center [72, 230] width 43 height 12
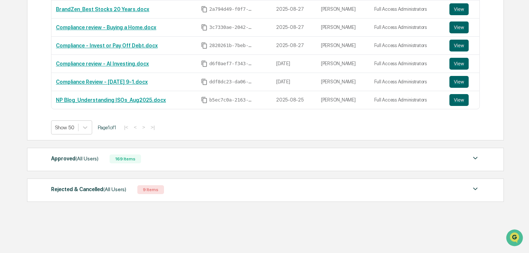
scroll to position [236, 0]
